Goal: Information Seeking & Learning: Learn about a topic

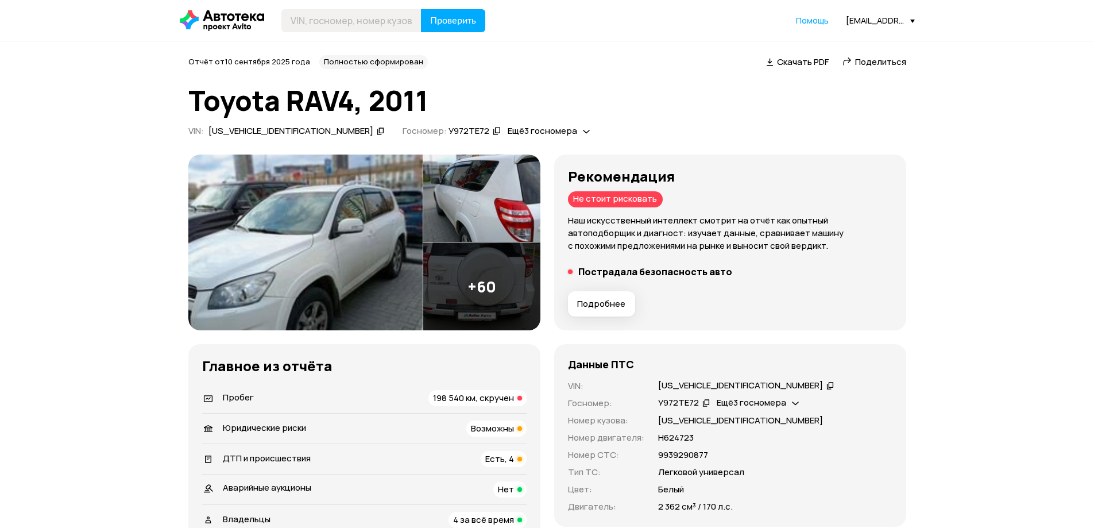
click at [318, 242] on img at bounding box center [305, 242] width 234 height 176
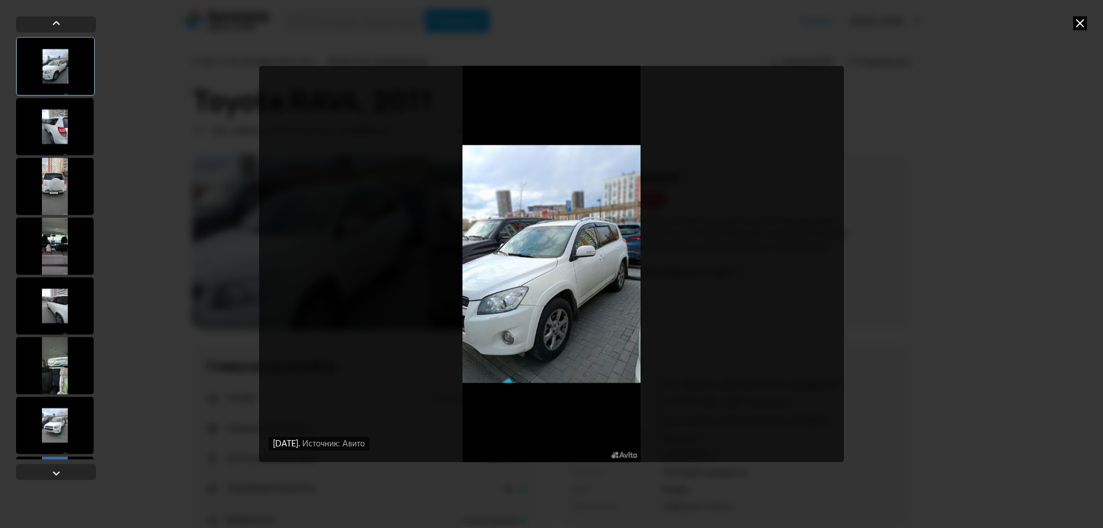
click at [64, 126] on div at bounding box center [55, 126] width 78 height 57
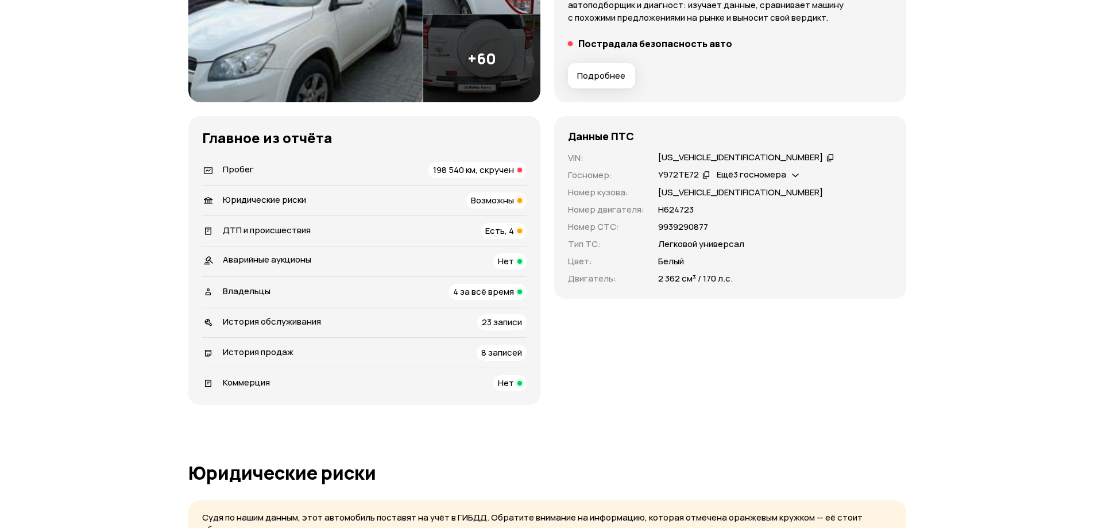
scroll to position [230, 0]
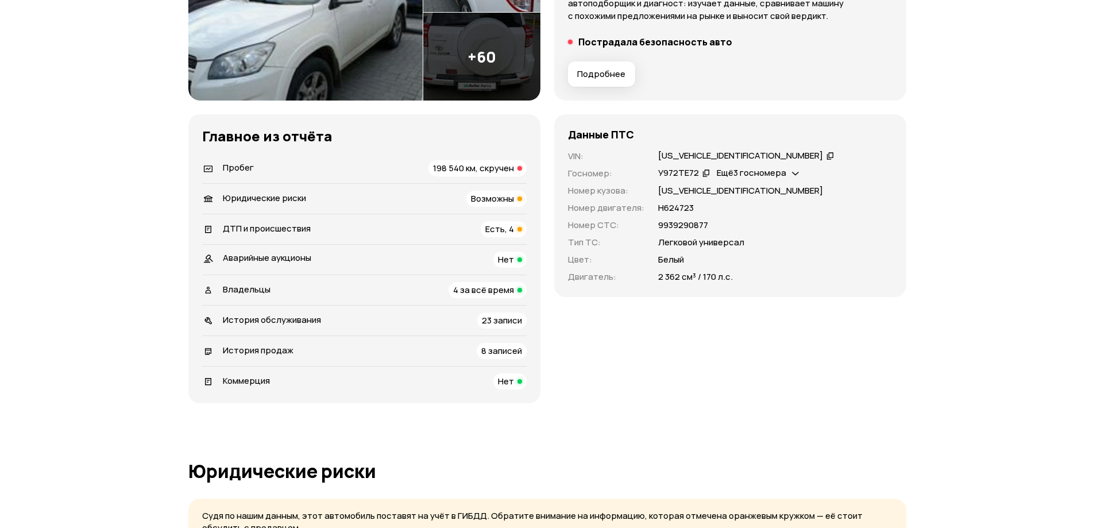
click at [508, 227] on span "Есть, 4" at bounding box center [499, 229] width 29 height 12
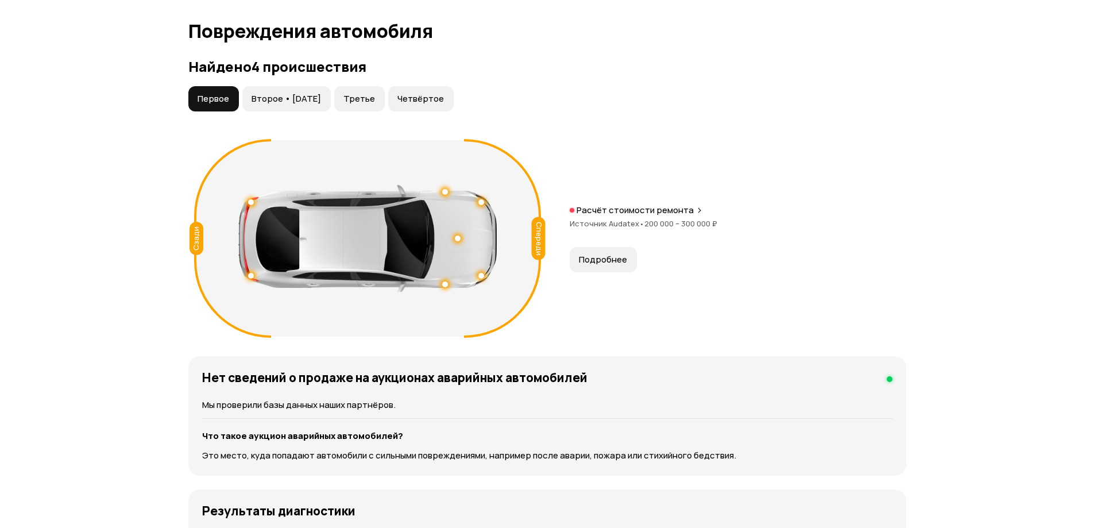
scroll to position [1141, 0]
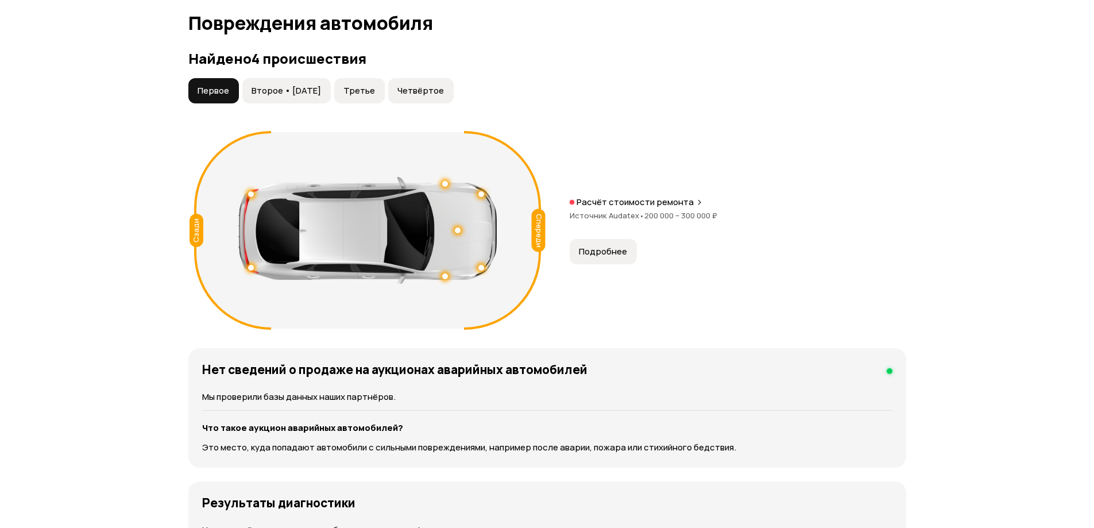
click at [458, 227] on div at bounding box center [458, 230] width 6 height 6
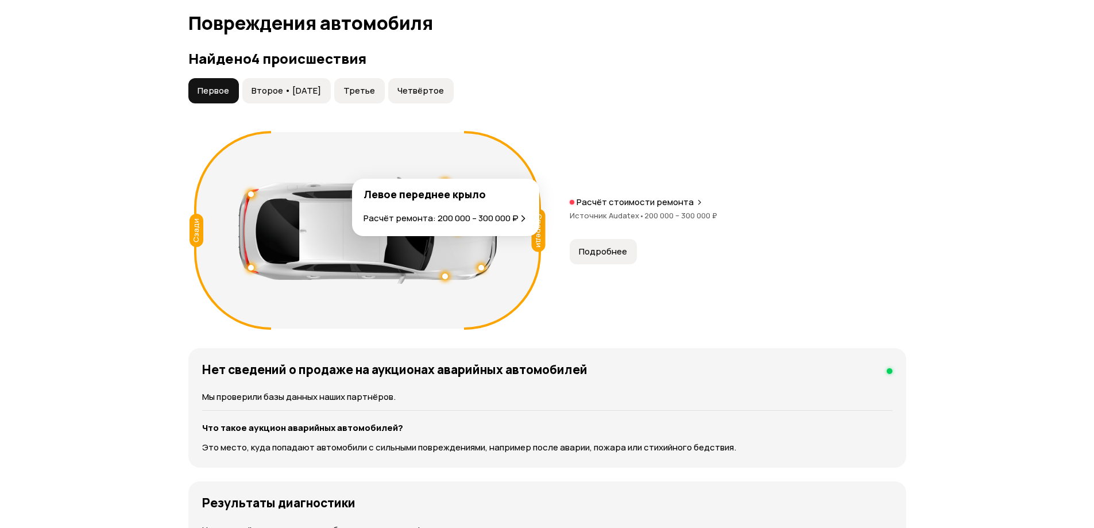
click at [443, 180] on div at bounding box center [445, 184] width 8 height 8
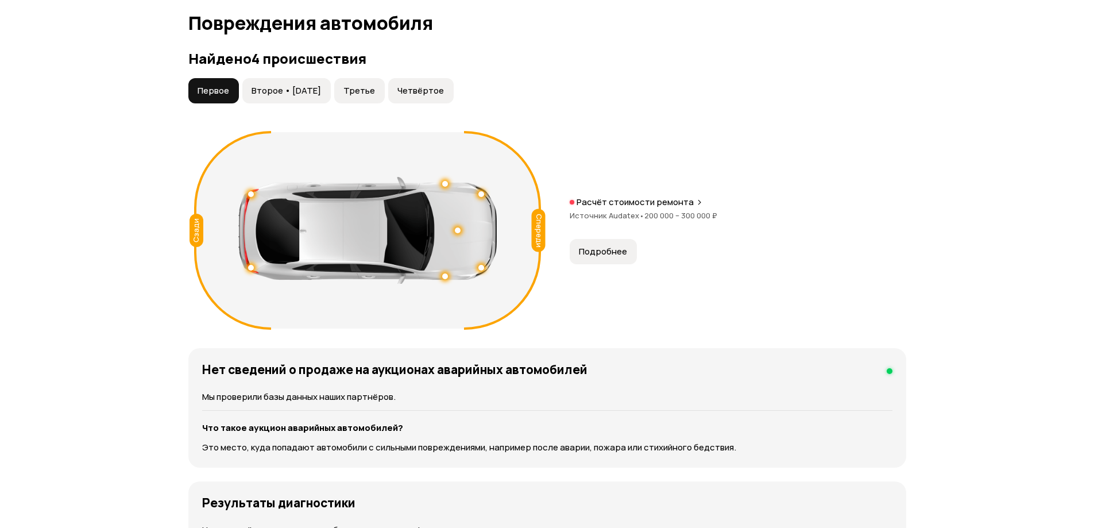
click at [191, 214] on div "Сзади" at bounding box center [197, 230] width 14 height 33
click at [252, 265] on div at bounding box center [251, 268] width 6 height 6
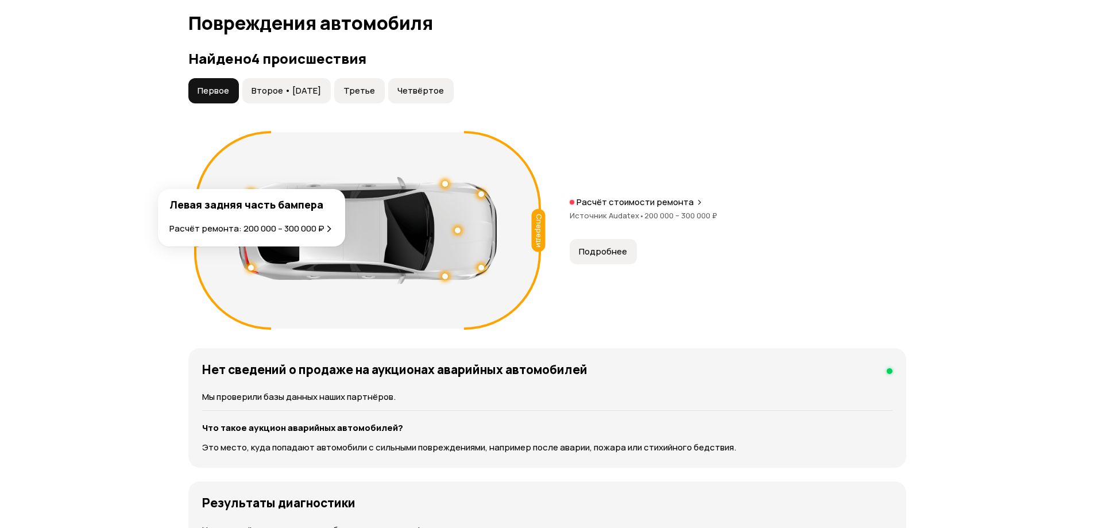
click at [251, 190] on div at bounding box center [251, 194] width 8 height 8
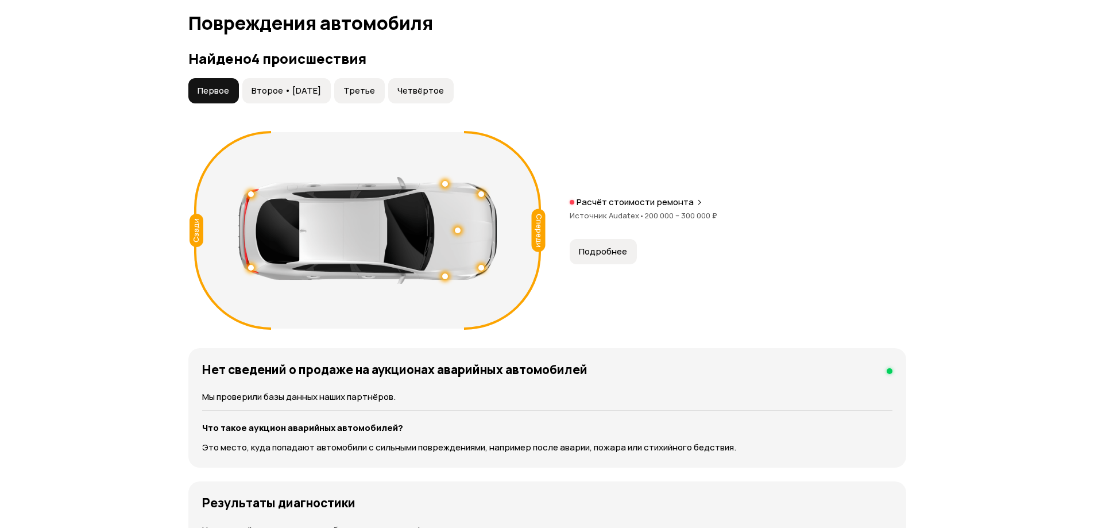
click at [318, 85] on button "Второе • [DATE]" at bounding box center [286, 90] width 88 height 25
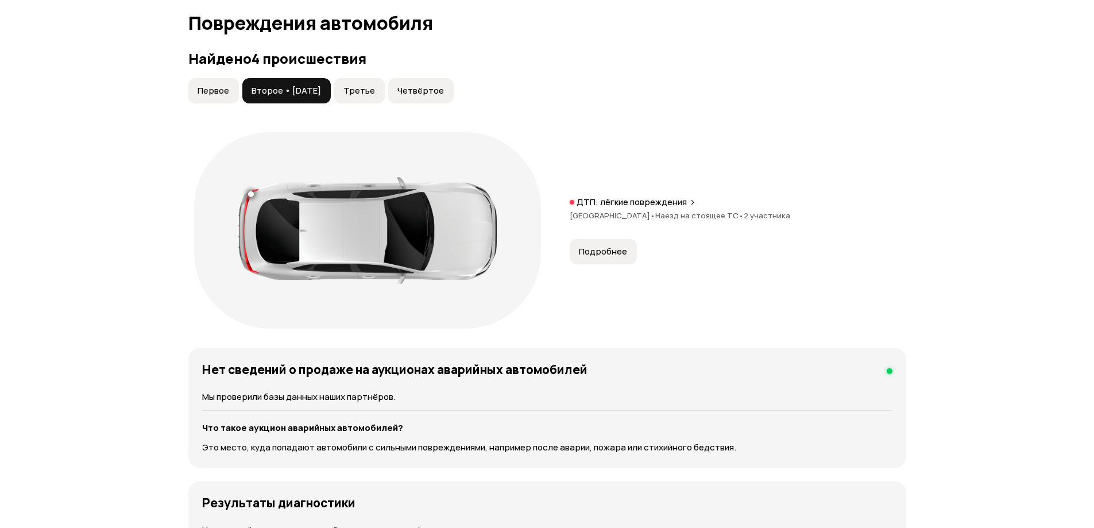
click at [374, 84] on button "Третье" at bounding box center [359, 90] width 51 height 25
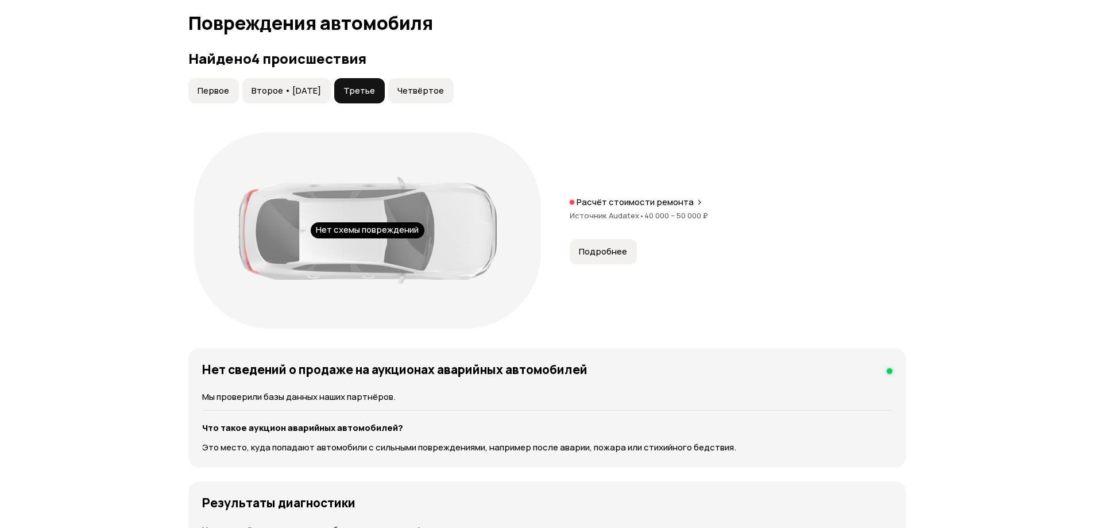
click at [424, 78] on button "Четвёртое" at bounding box center [420, 90] width 65 height 25
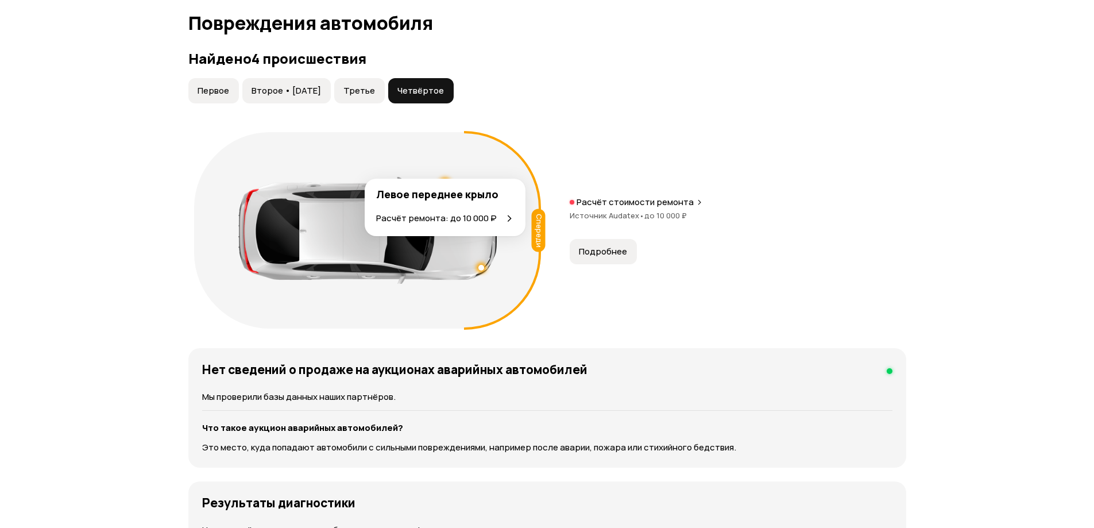
click at [442, 180] on div at bounding box center [445, 184] width 8 height 8
